Goal: Check status: Check status

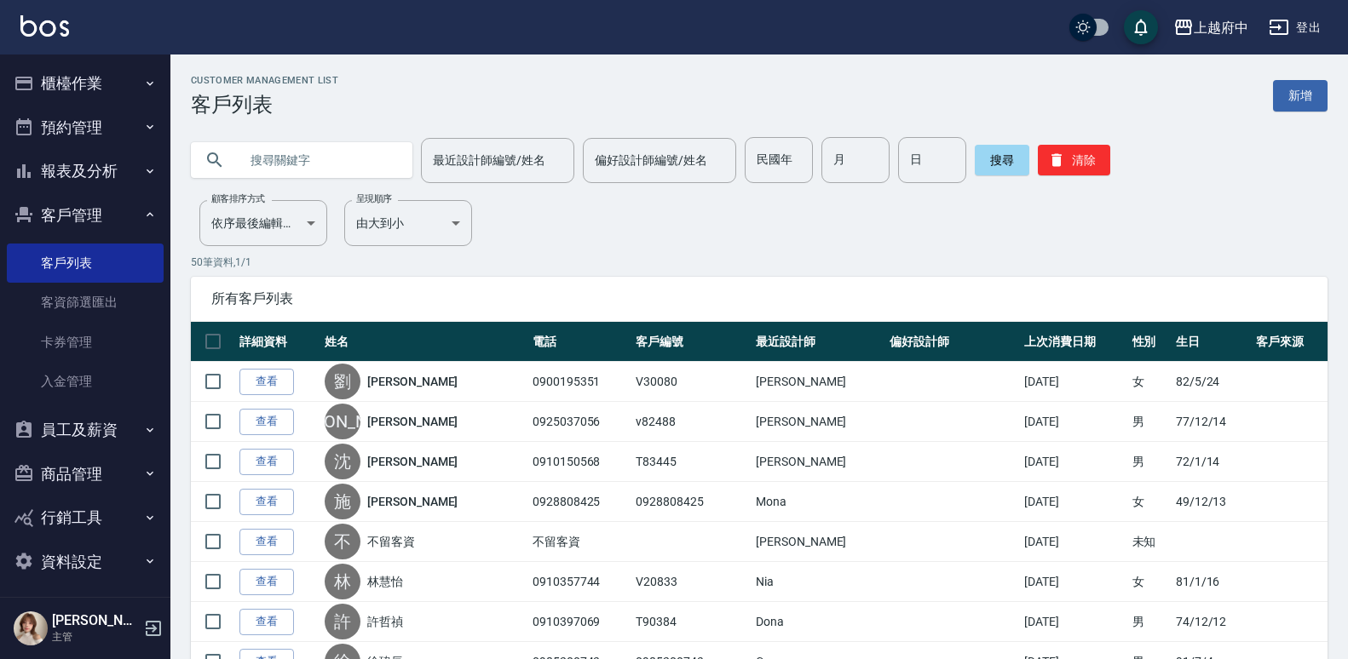
click at [297, 153] on input "text" at bounding box center [319, 160] width 160 height 46
type input "T90428"
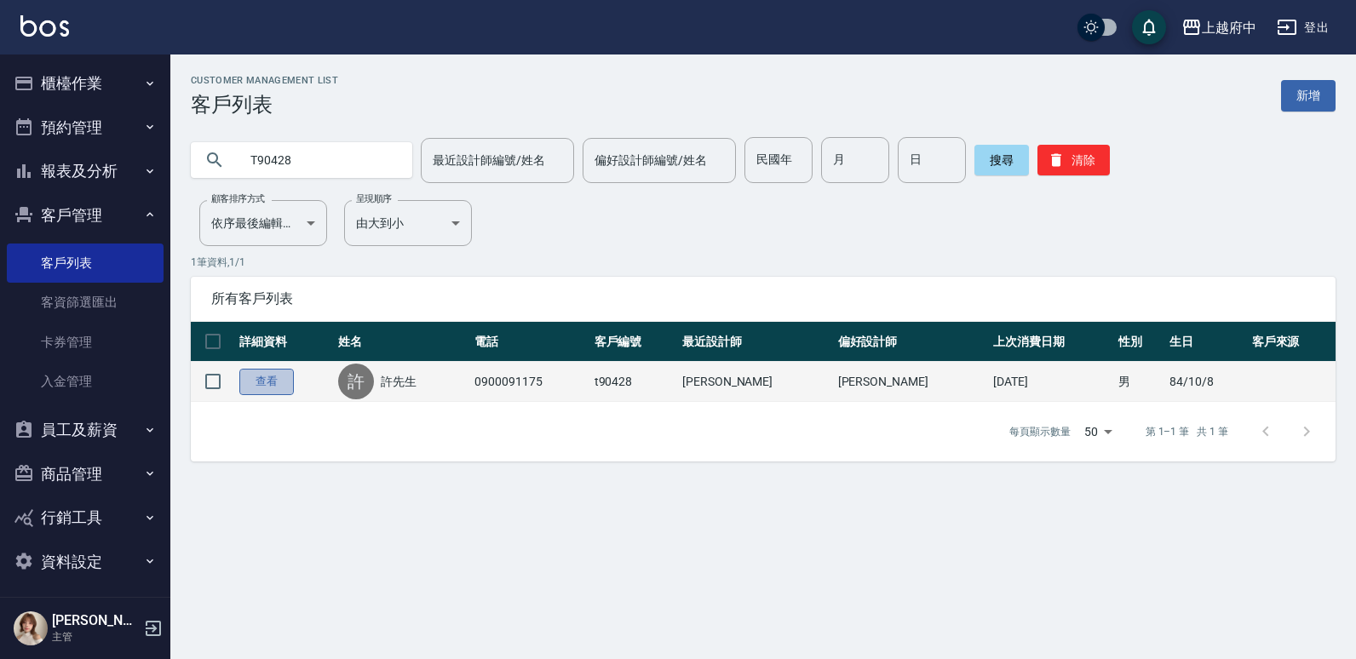
click at [261, 394] on link "查看" at bounding box center [266, 382] width 55 height 26
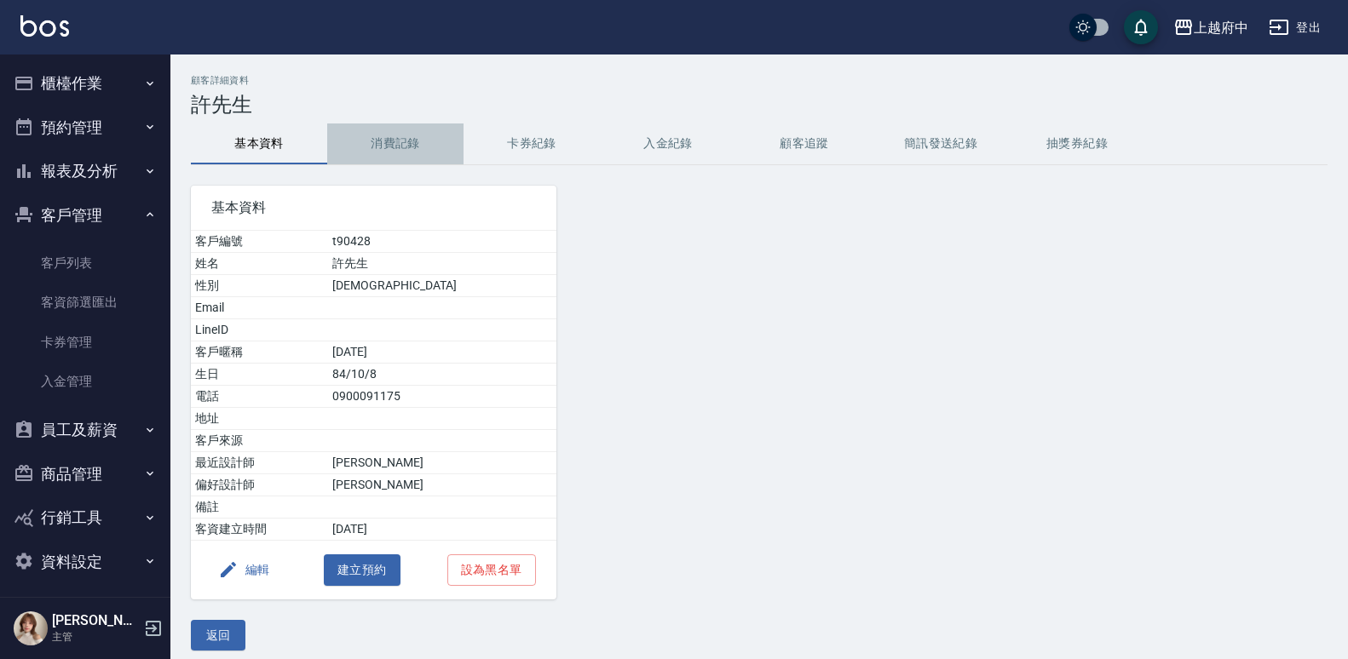
click at [394, 137] on button "消費記錄" at bounding box center [395, 144] width 136 height 41
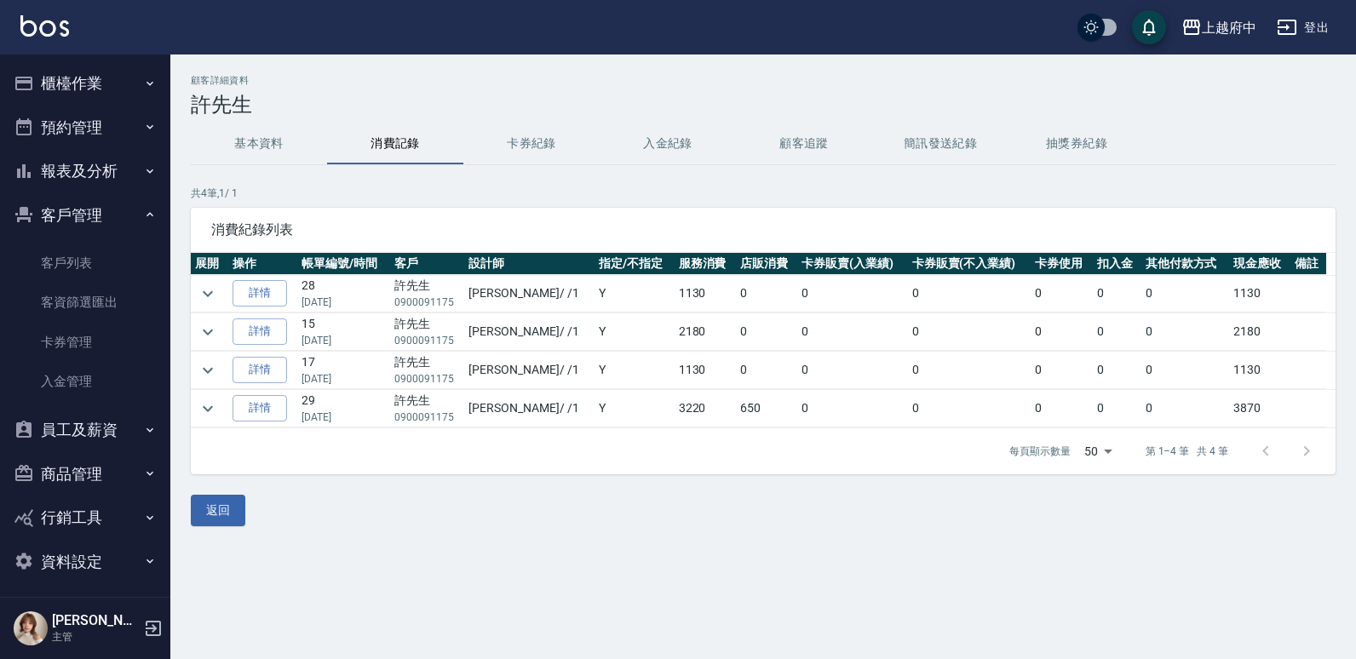
click at [221, 334] on td at bounding box center [209, 332] width 37 height 37
click at [207, 330] on icon "expand row" at bounding box center [208, 332] width 20 height 20
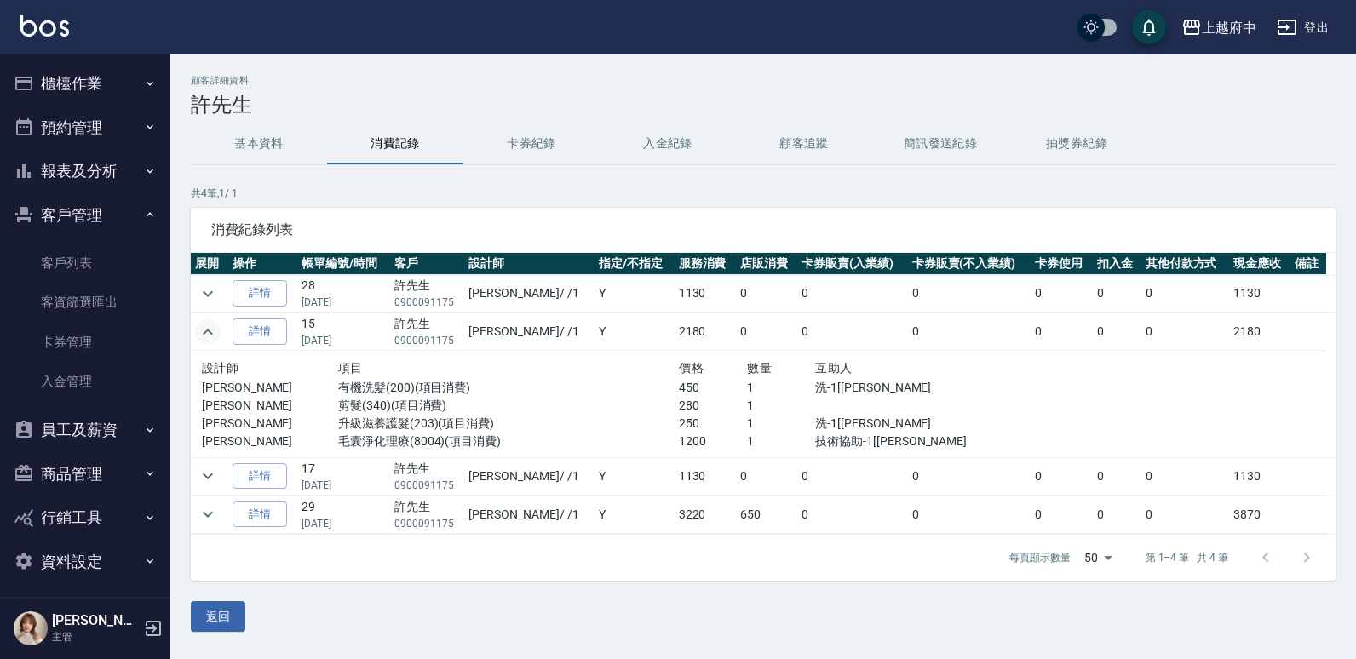
click at [207, 330] on icon "expand row" at bounding box center [208, 332] width 10 height 6
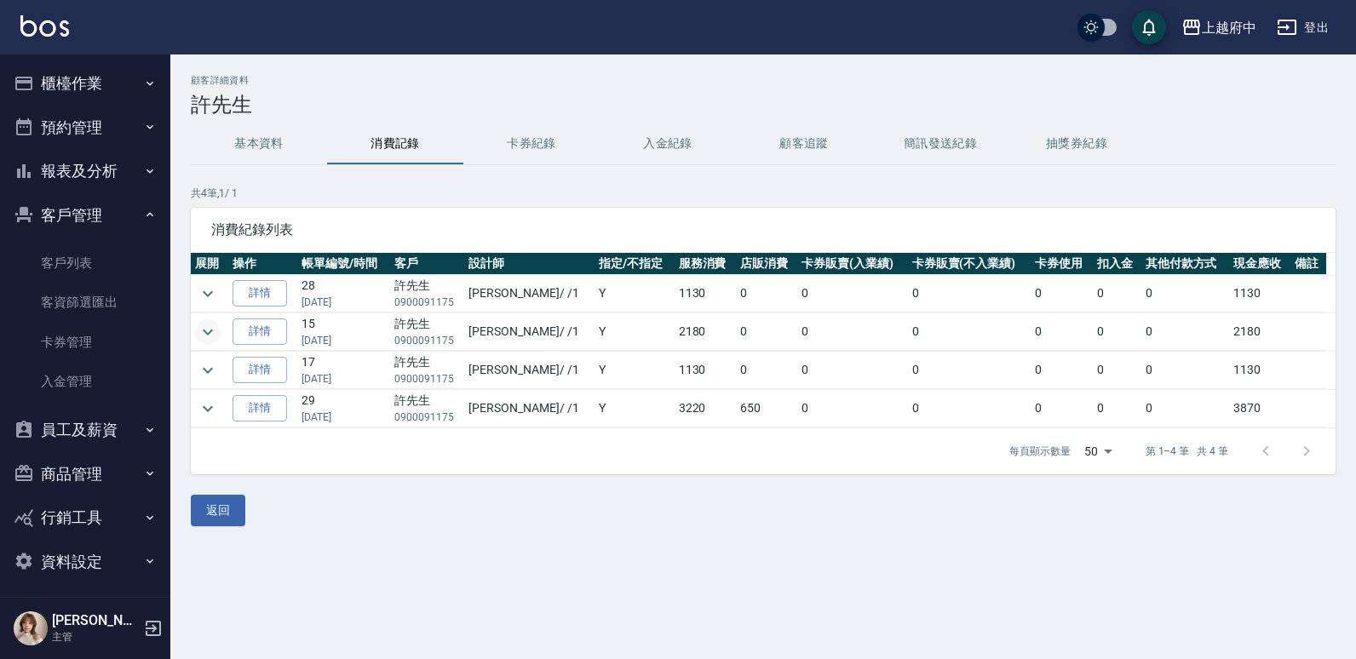
click at [256, 142] on button "基本資料" at bounding box center [259, 144] width 136 height 41
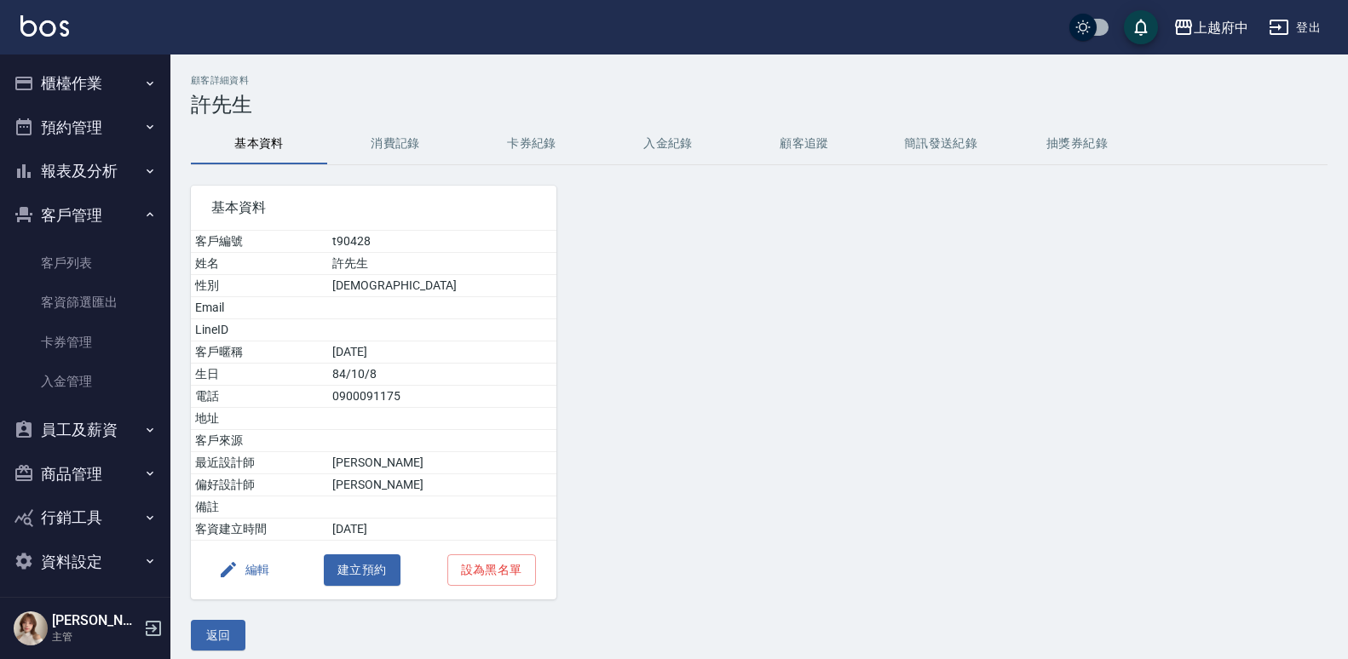
click at [413, 144] on button "消費記錄" at bounding box center [395, 144] width 136 height 41
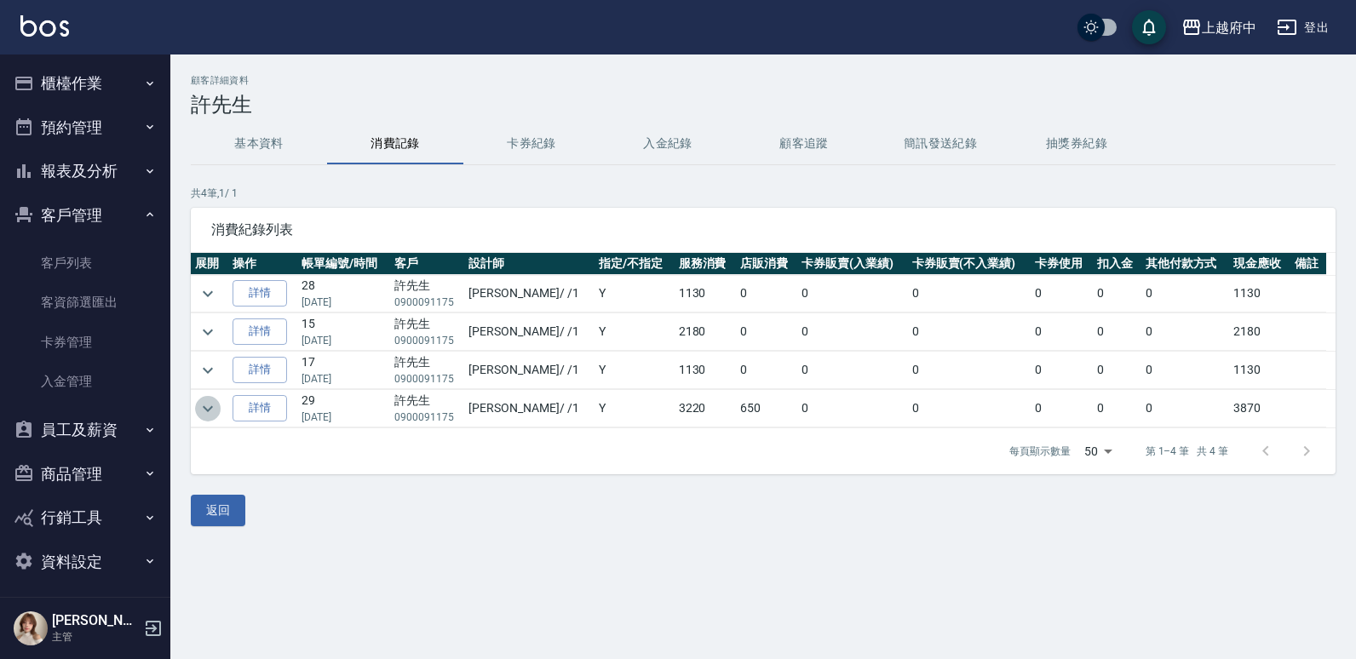
click at [217, 408] on icon "expand row" at bounding box center [208, 409] width 20 height 20
